Goal: Navigation & Orientation: Understand site structure

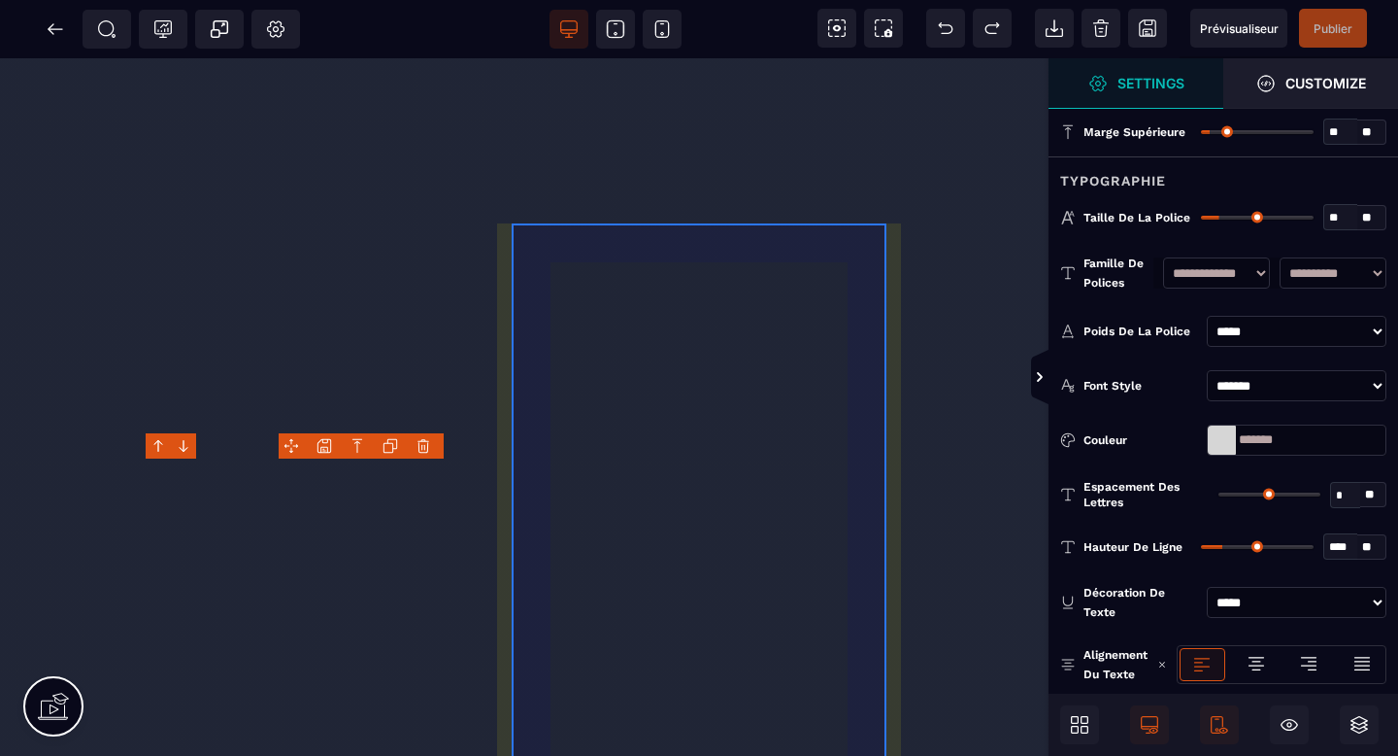
select select "***"
select select "**"
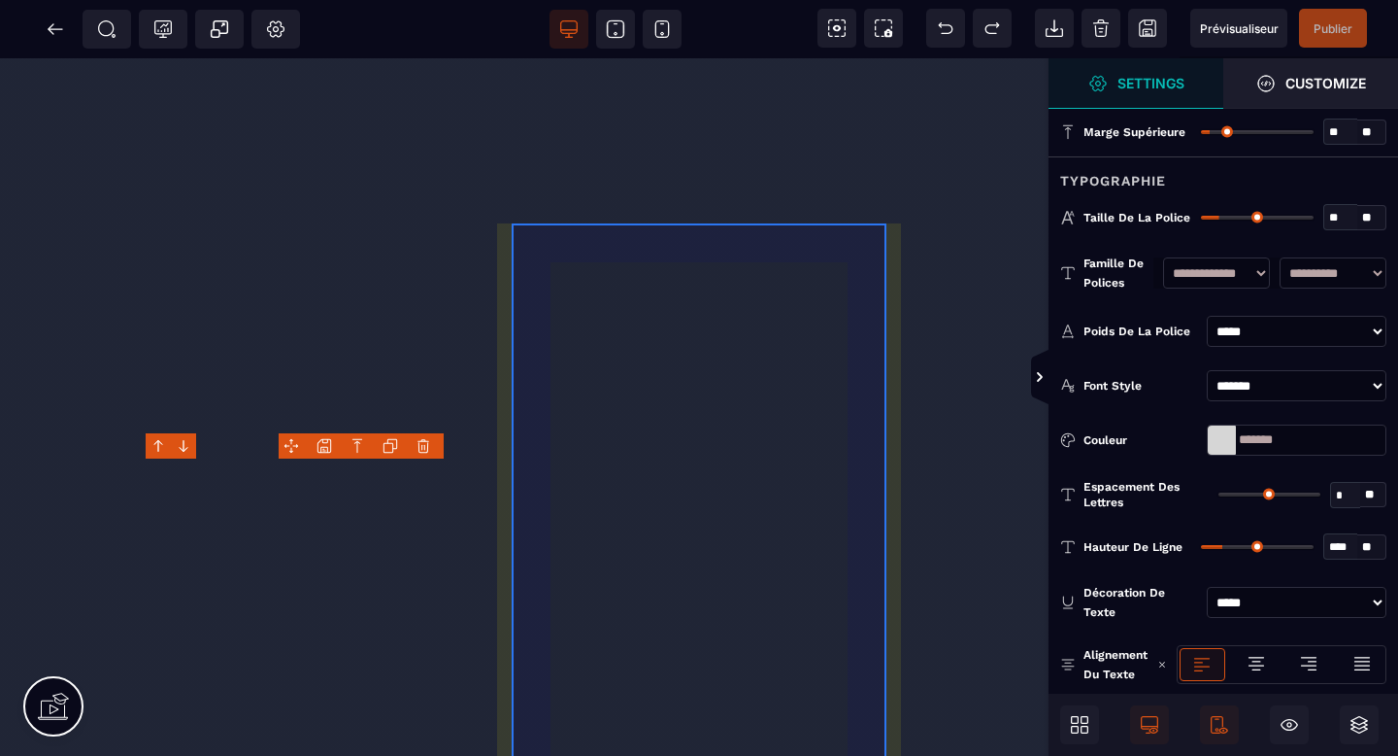
select select "*"
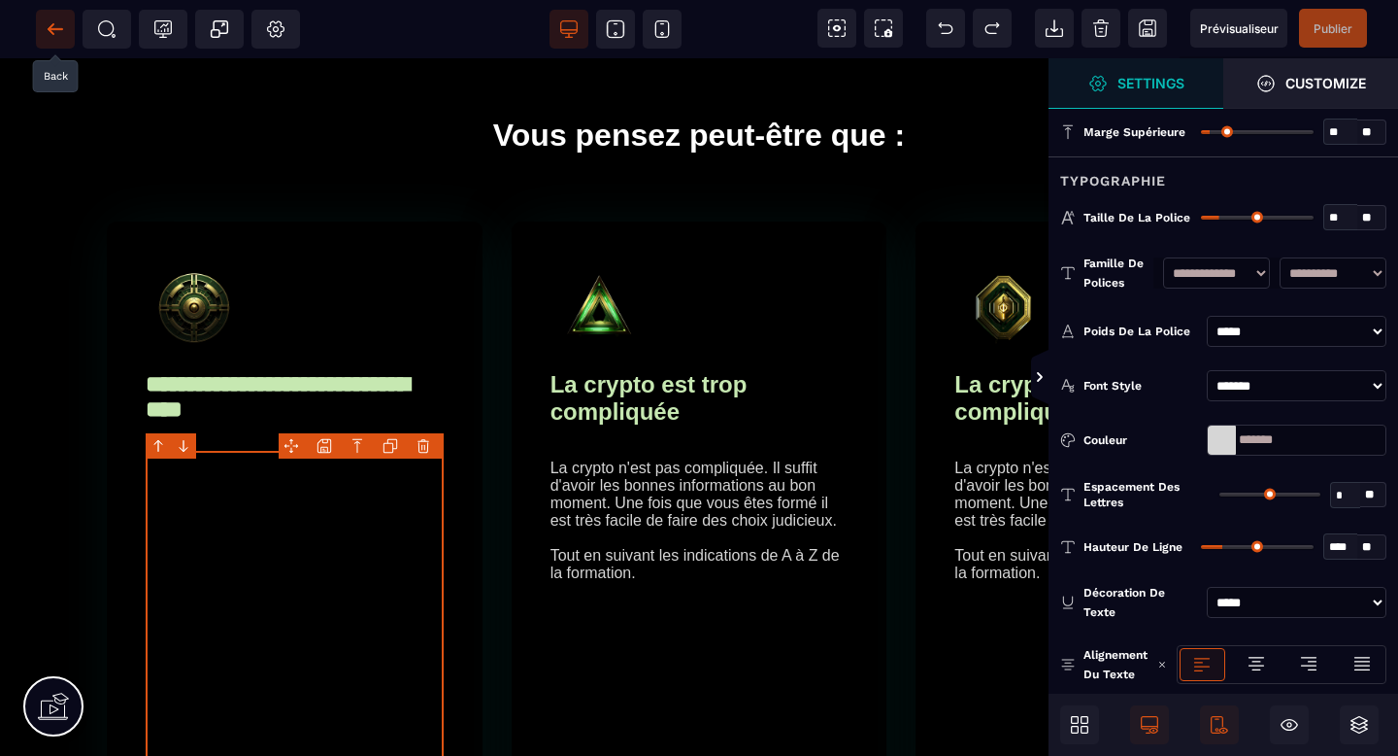
click at [61, 28] on icon at bounding box center [55, 28] width 15 height 1
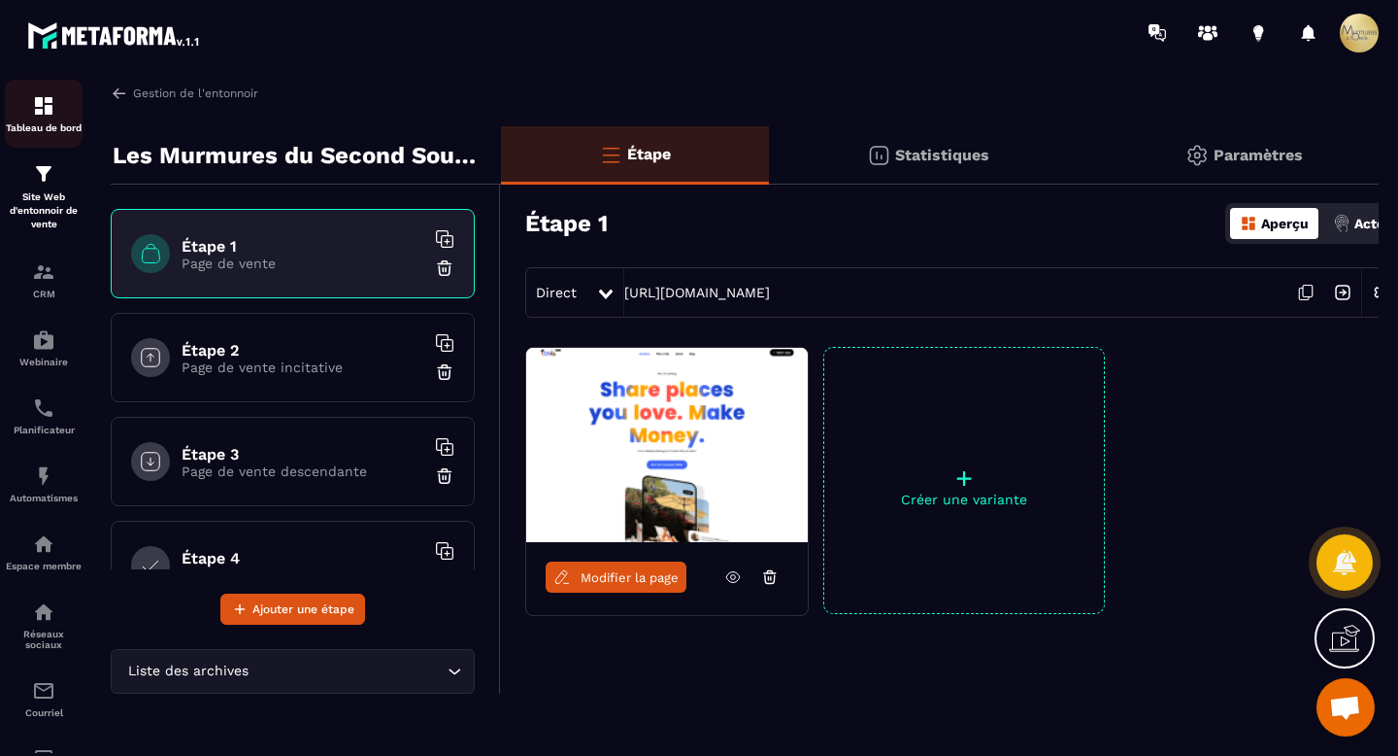
click at [53, 108] on img at bounding box center [43, 105] width 23 height 23
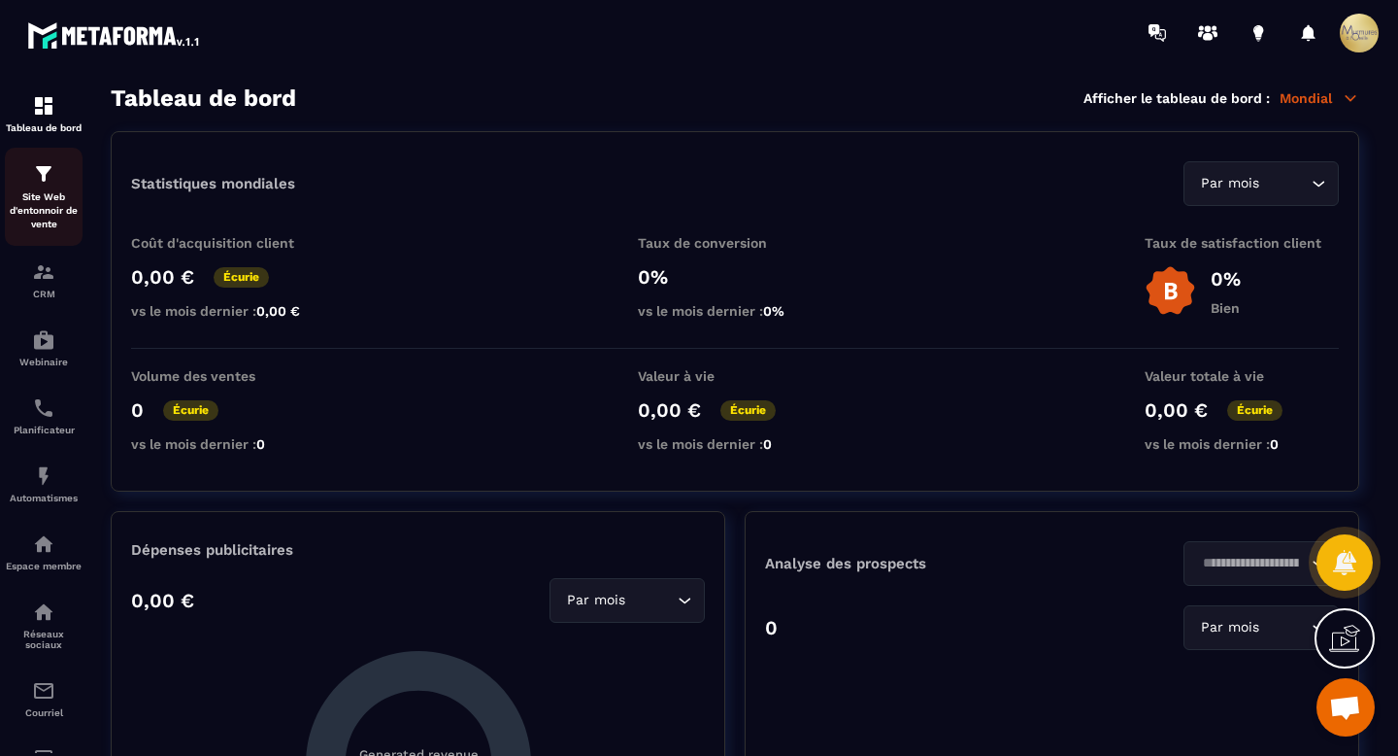
click at [48, 197] on font "Site Web d'entonnoir de vente" at bounding box center [44, 210] width 68 height 38
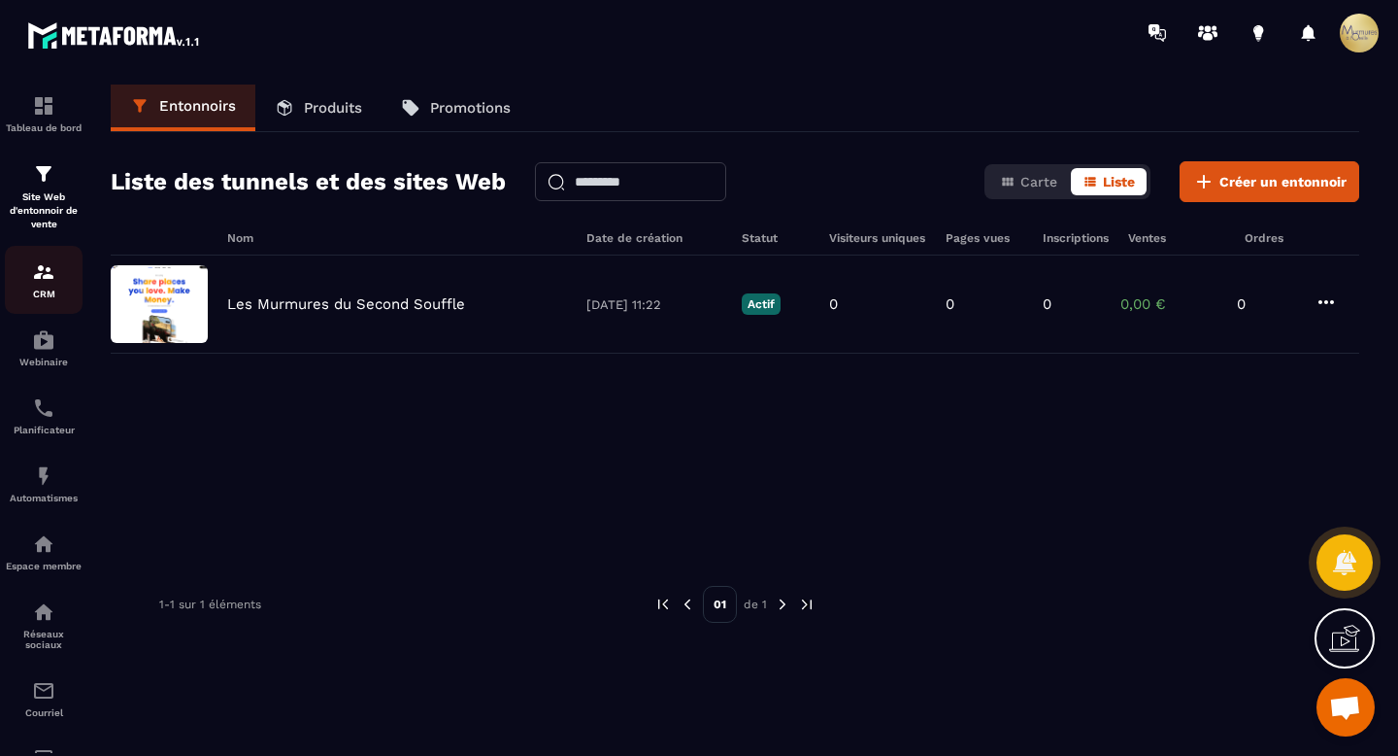
click at [48, 282] on img at bounding box center [43, 271] width 23 height 23
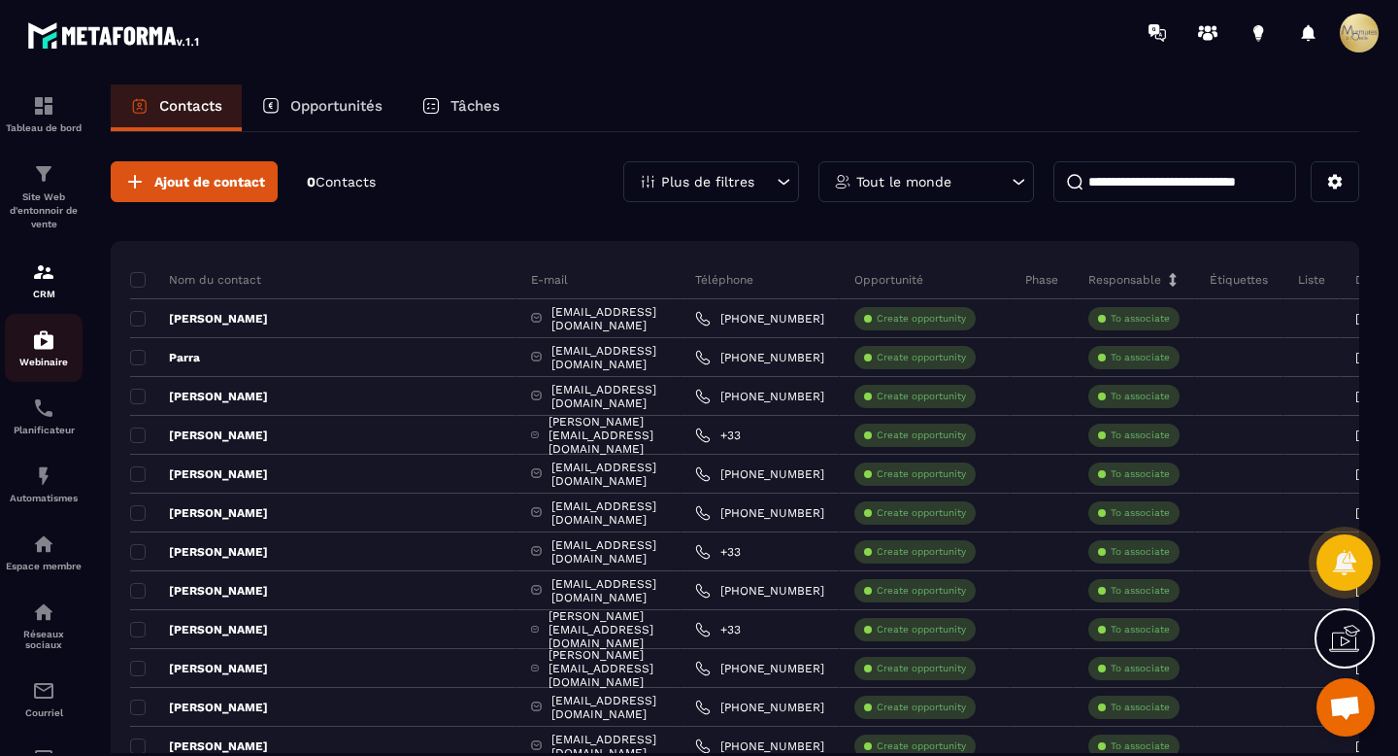
click at [45, 341] on img at bounding box center [43, 339] width 23 height 23
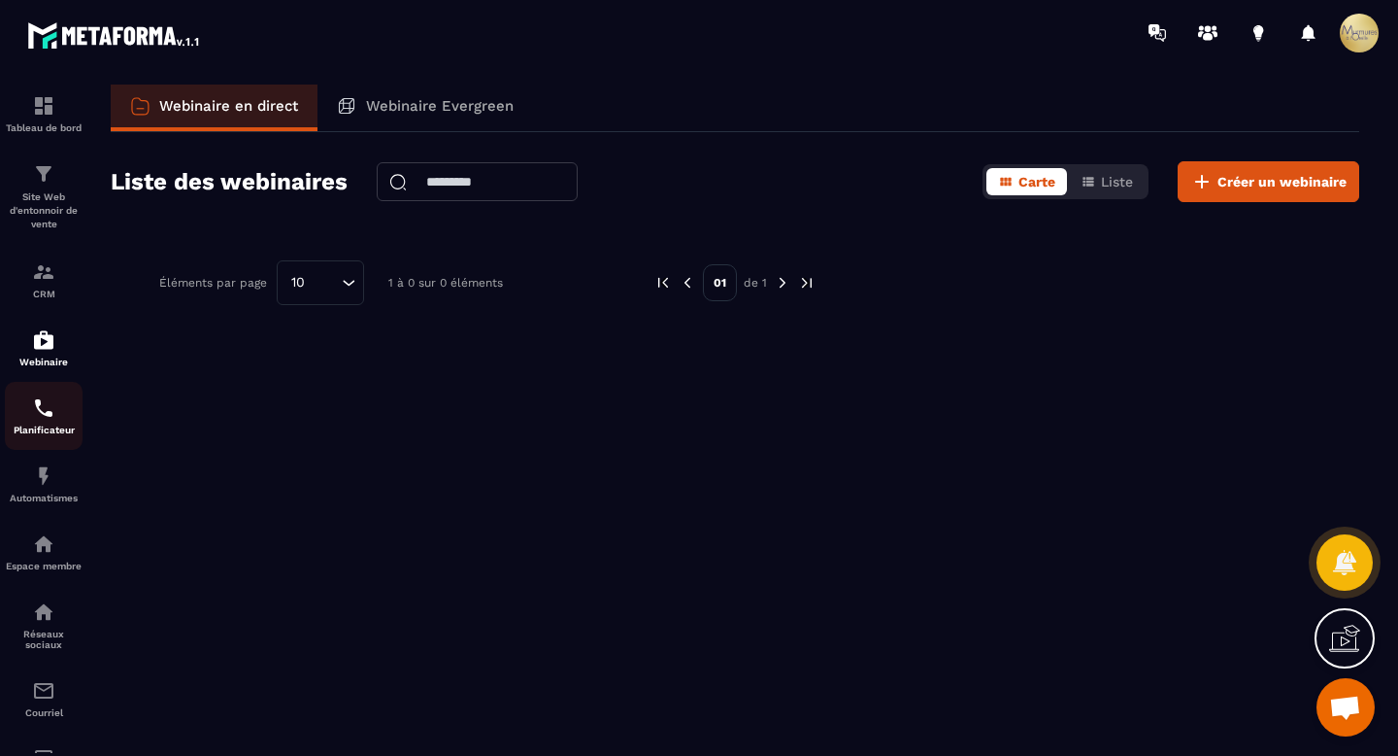
click at [49, 391] on link "Planificateur" at bounding box center [44, 416] width 78 height 68
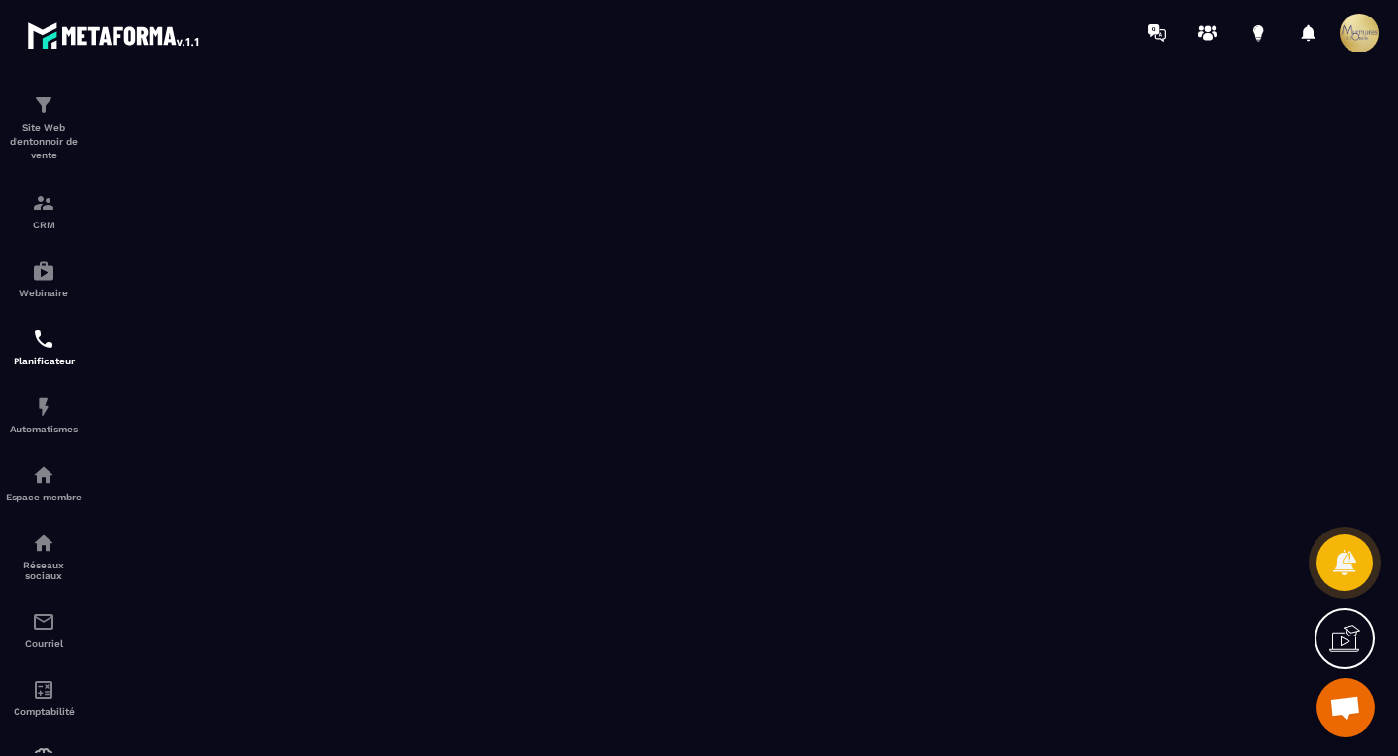
scroll to position [167, 0]
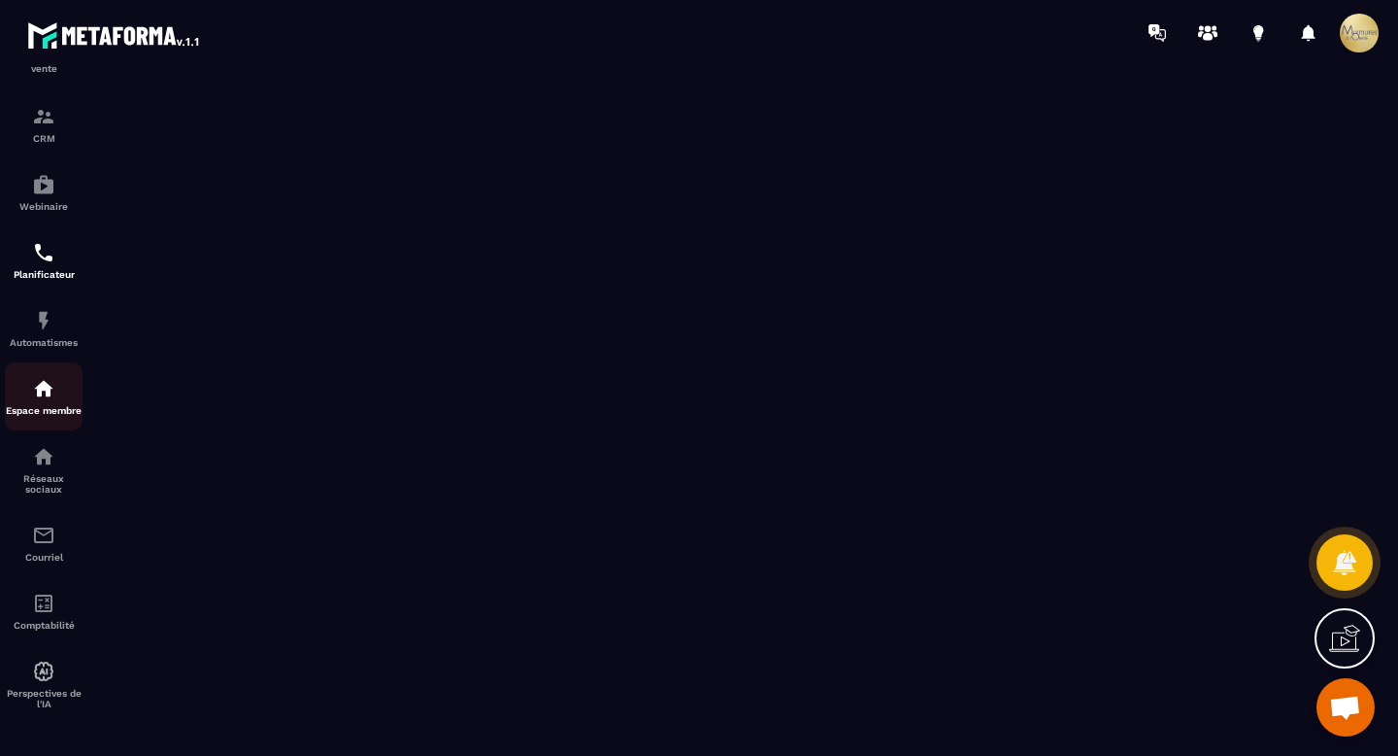
click at [47, 396] on div "Espace membre" at bounding box center [44, 396] width 78 height 39
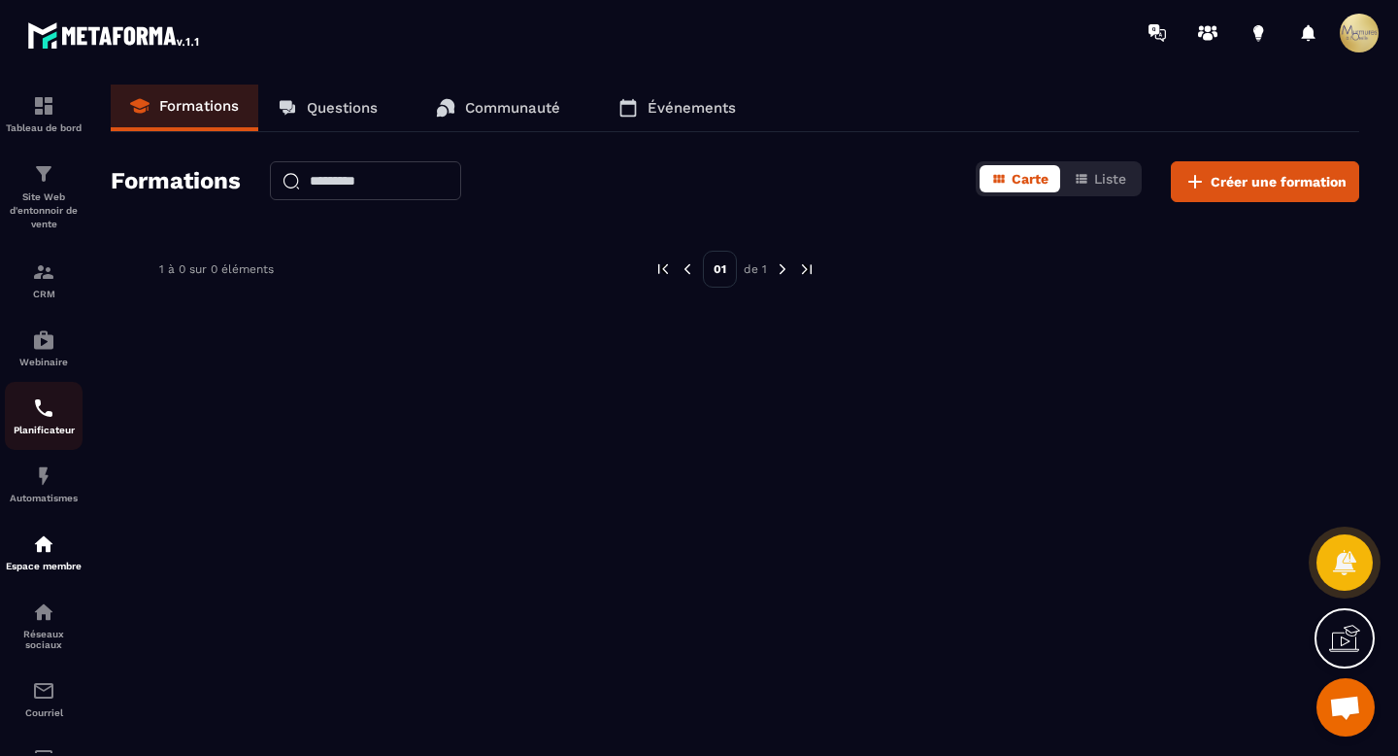
scroll to position [167, 0]
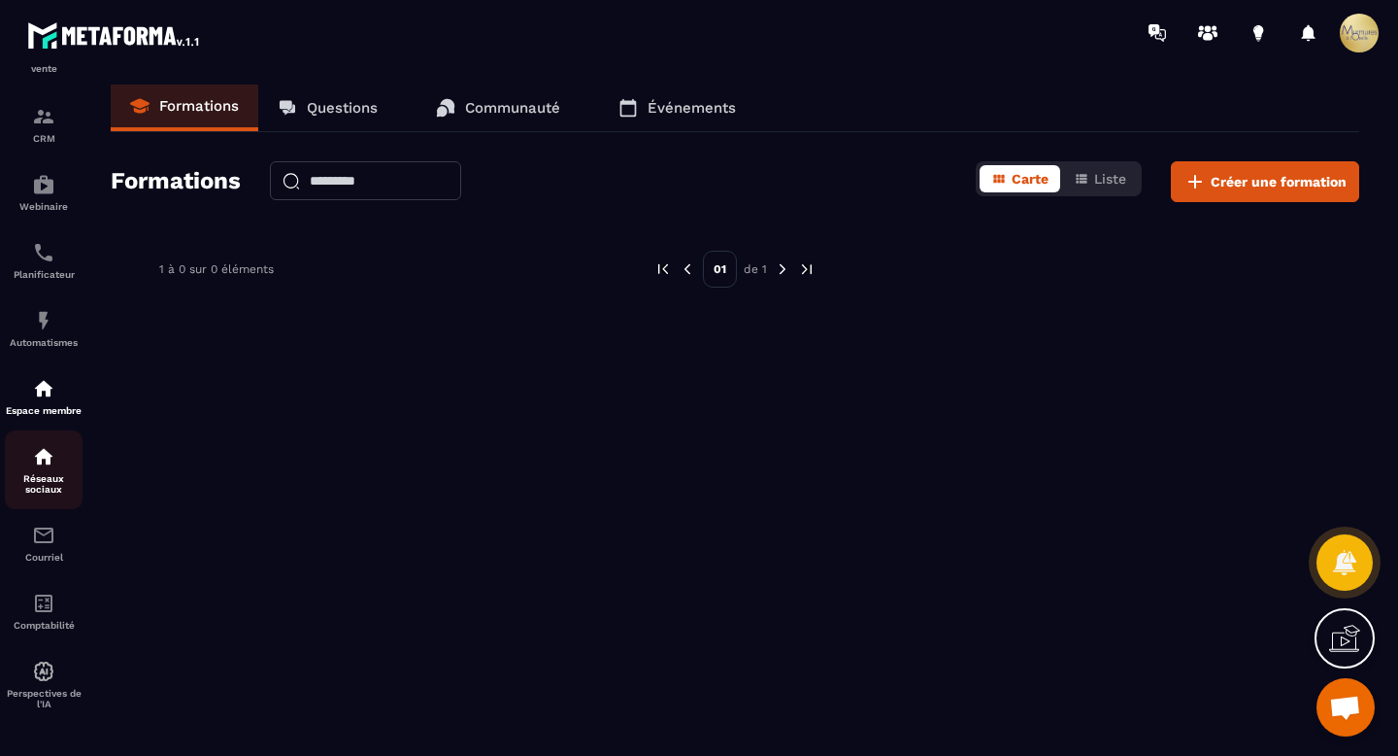
click at [63, 463] on div "Réseaux sociaux" at bounding box center [44, 470] width 78 height 50
